Goal: Communication & Community: Ask a question

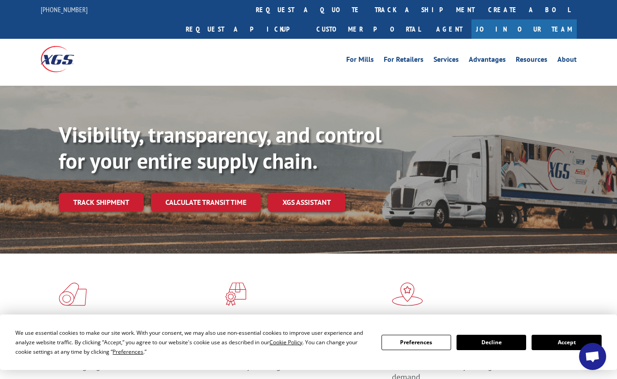
click at [549, 345] on button "Accept" at bounding box center [566, 342] width 70 height 15
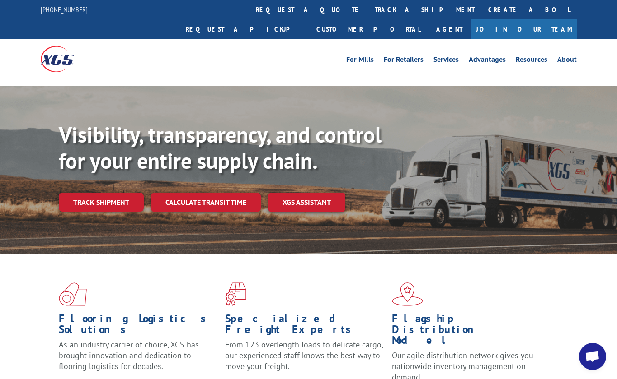
click at [580, 353] on span "Open chat" at bounding box center [592, 356] width 27 height 27
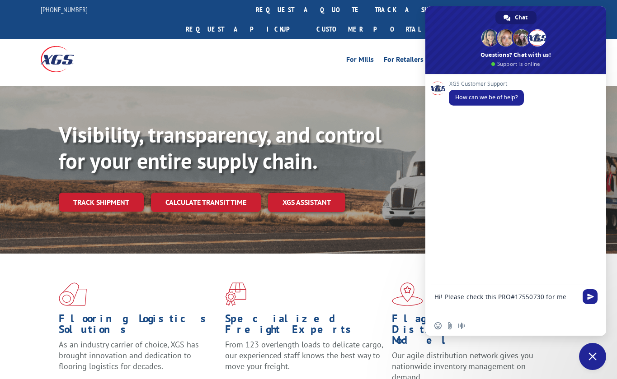
type textarea "Hi! Please check this PRO#17550730 for me"
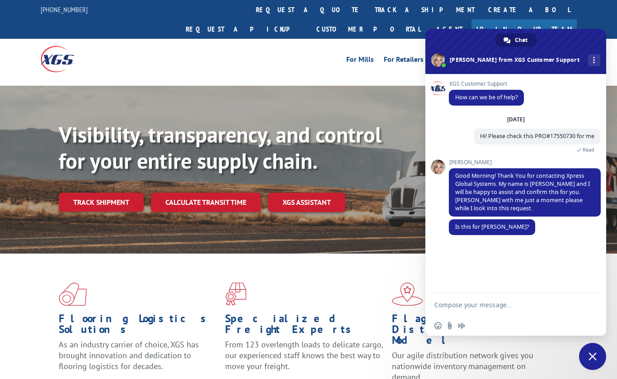
click at [472, 310] on textarea "Compose your message..." at bounding box center [506, 305] width 145 height 23
type textarea "Correct"
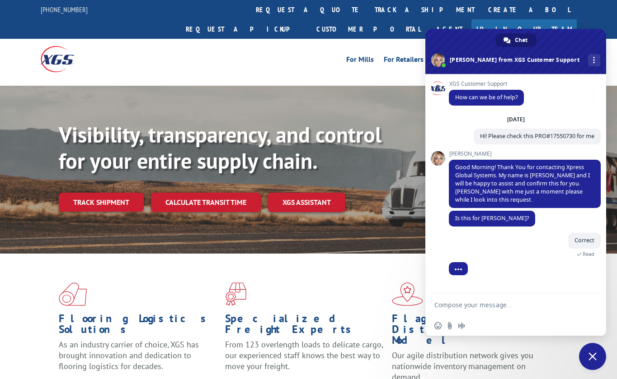
click at [472, 304] on textarea "Compose your message..." at bounding box center [506, 305] width 145 height 23
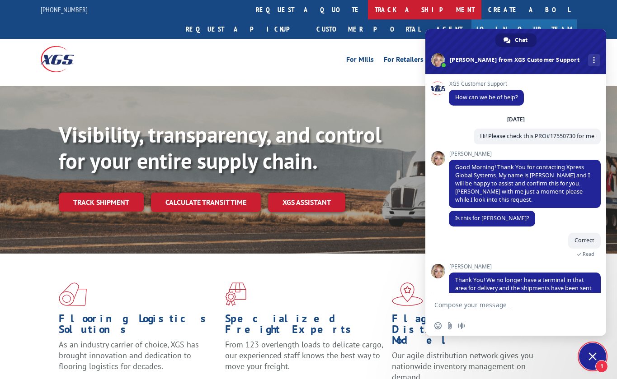
scroll to position [21, 0]
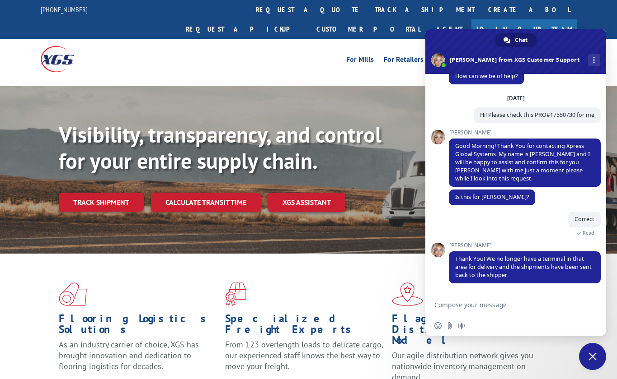
click at [460, 309] on textarea "Compose your message..." at bounding box center [506, 305] width 145 height 23
drag, startPoint x: 528, startPoint y: 278, endPoint x: 486, endPoint y: 257, distance: 47.5
click at [486, 257] on span "Thank You! We no longer have a terminal in that area for delivery and the shipm…" at bounding box center [525, 268] width 152 height 32
copy span "We no longer have a terminal in that area for delivery and the shipments have b…"
click at [502, 306] on textarea "Compose your message..." at bounding box center [506, 305] width 145 height 23
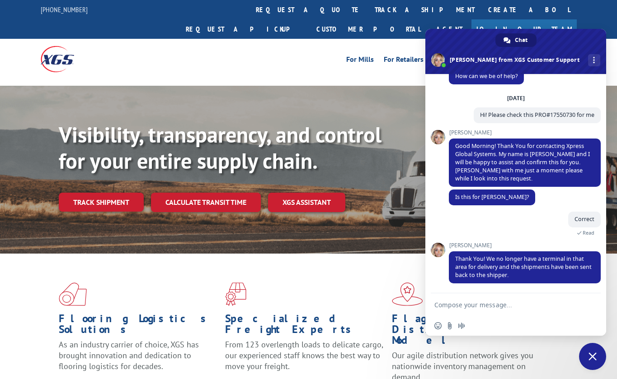
click at [506, 313] on textarea "Compose your message..." at bounding box center [506, 305] width 145 height 23
type textarea "Do not send it back to the shipper. This was not authorized"
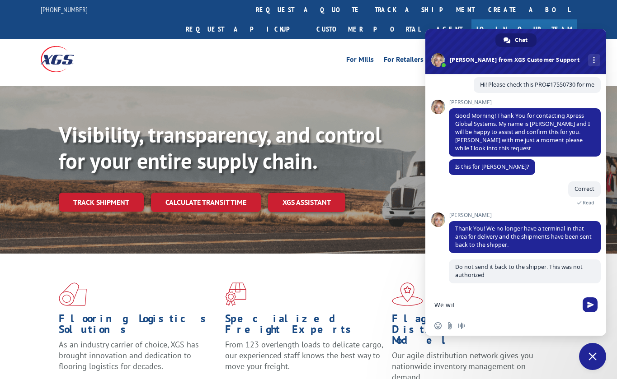
scroll to position [51, 0]
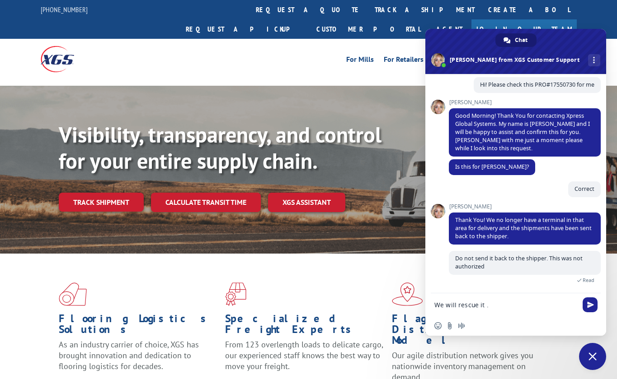
type textarea "We will rescue it ."
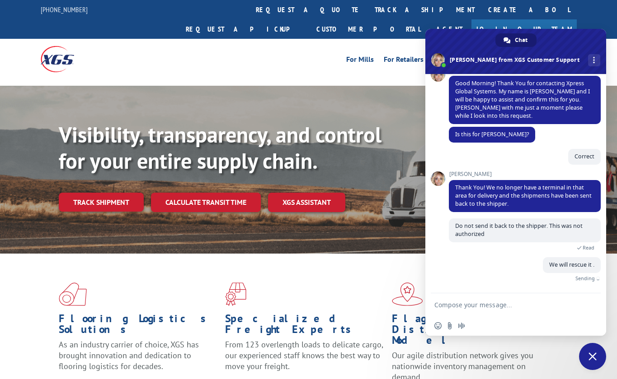
scroll to position [70, 0]
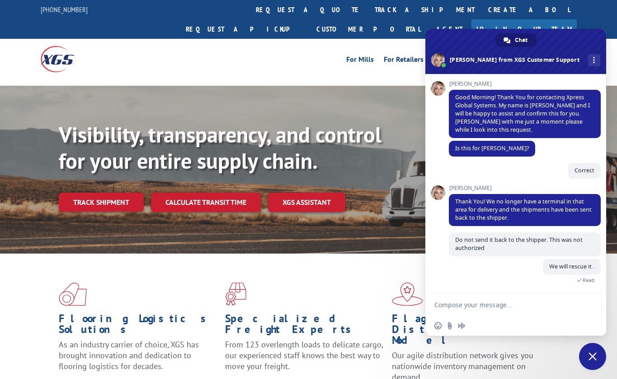
click at [495, 304] on textarea "Compose your message..." at bounding box center [506, 305] width 145 height 23
type textarea "Where's is it now?"
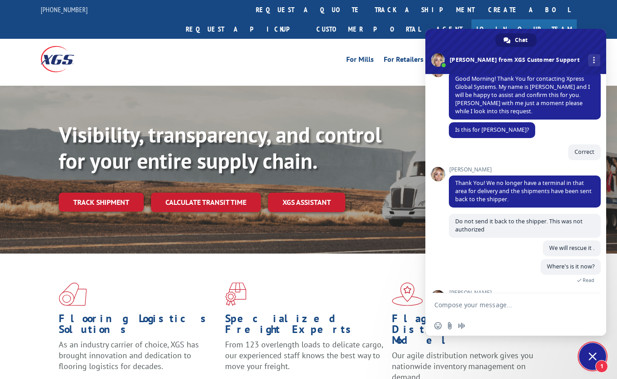
scroll to position [177, 0]
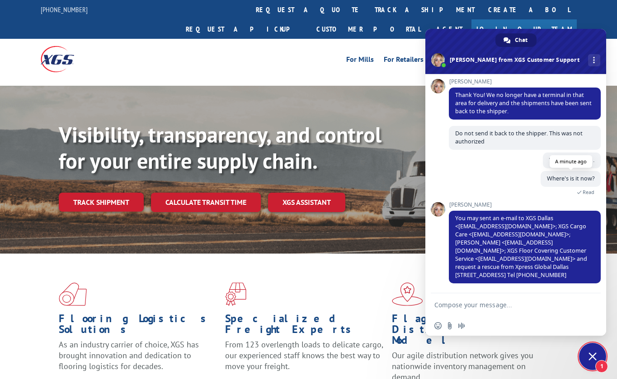
click at [554, 179] on span "Where's is it now?" at bounding box center [570, 179] width 47 height 8
copy div "Where's is it now? A minute ago Read [PERSON_NAME]"
click at [488, 315] on textarea "Compose your message..." at bounding box center [506, 305] width 145 height 23
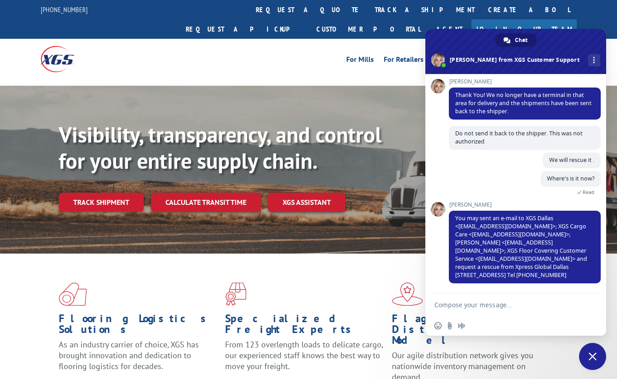
paste textarea "Where's is it now?"
type textarea "Where's is it now?"
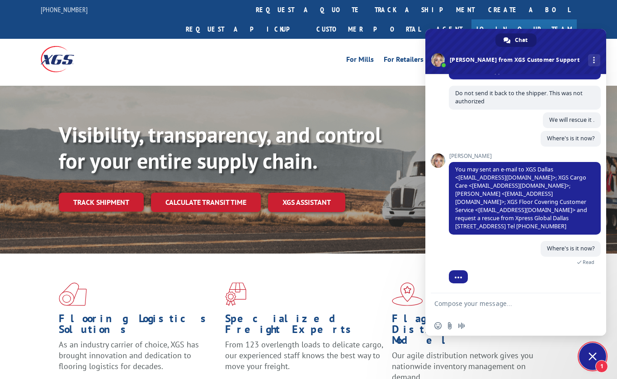
scroll to position [238, 0]
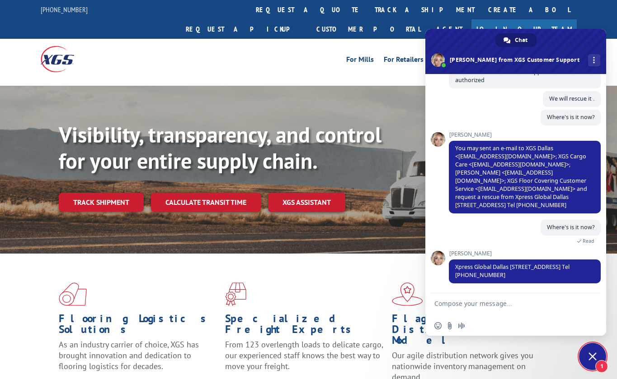
click at [475, 306] on textarea "Compose your message..." at bounding box center [506, 305] width 145 height 23
click at [595, 358] on span "Close chat" at bounding box center [592, 357] width 8 height 8
